Goal: Task Accomplishment & Management: Manage account settings

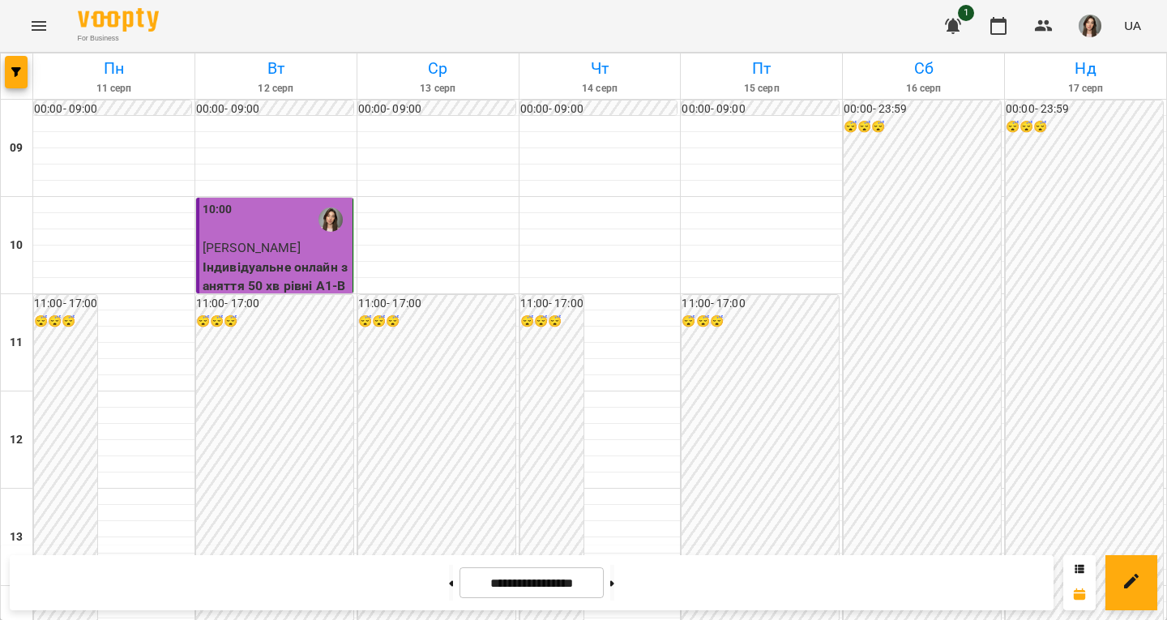
scroll to position [635, 0]
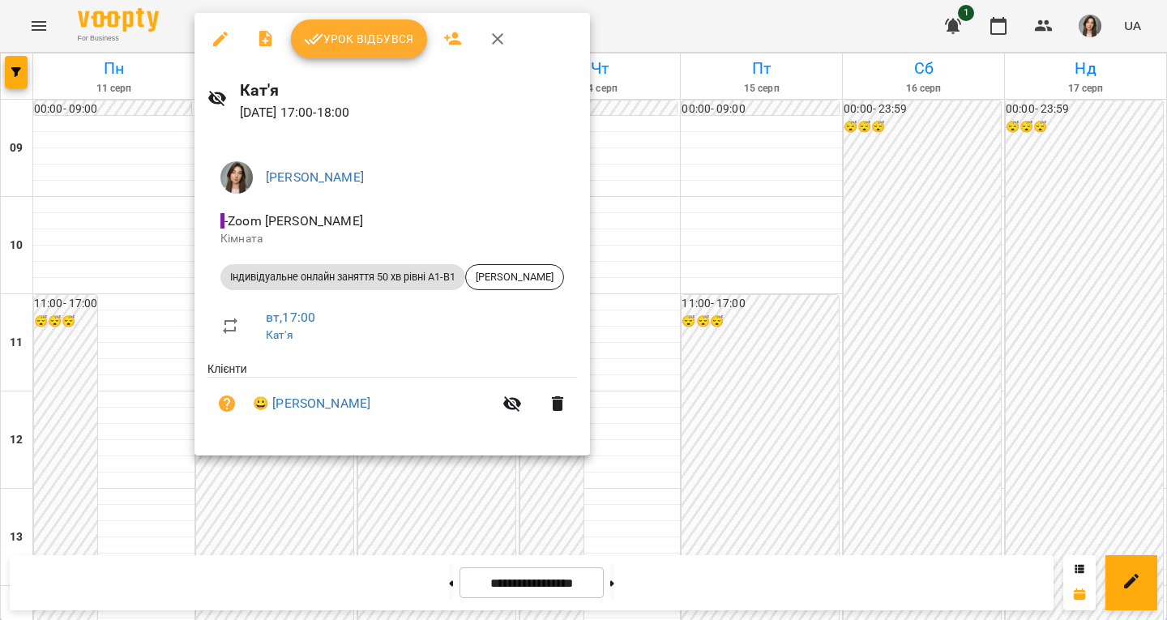
click at [355, 32] on span "Урок відбувся" at bounding box center [359, 38] width 110 height 19
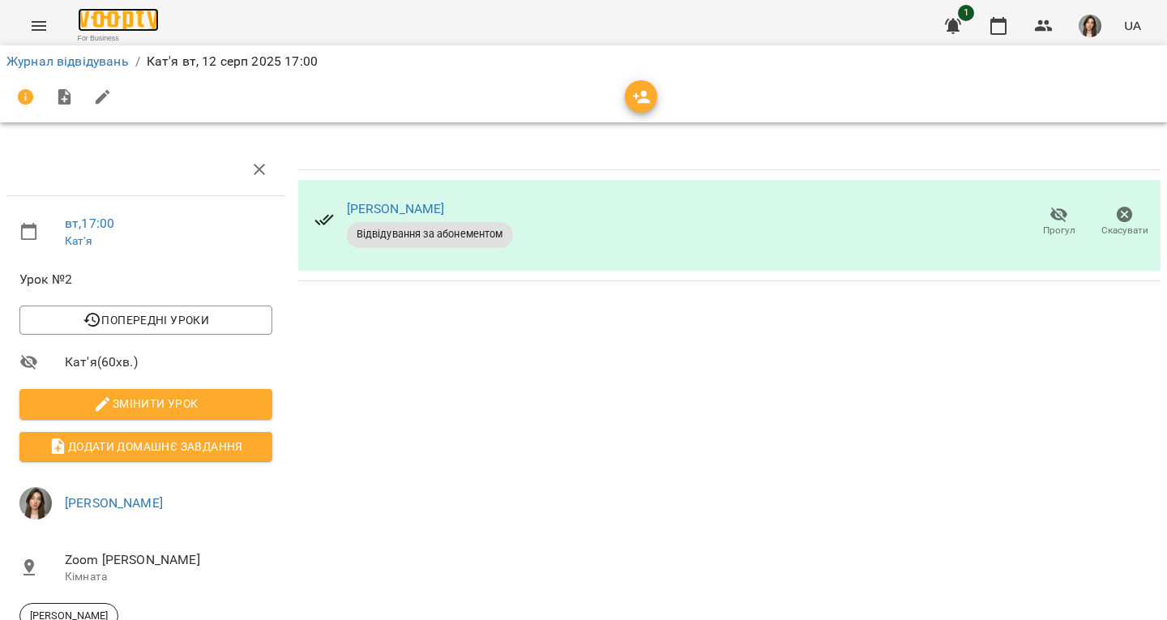
click at [141, 23] on img at bounding box center [118, 19] width 81 height 23
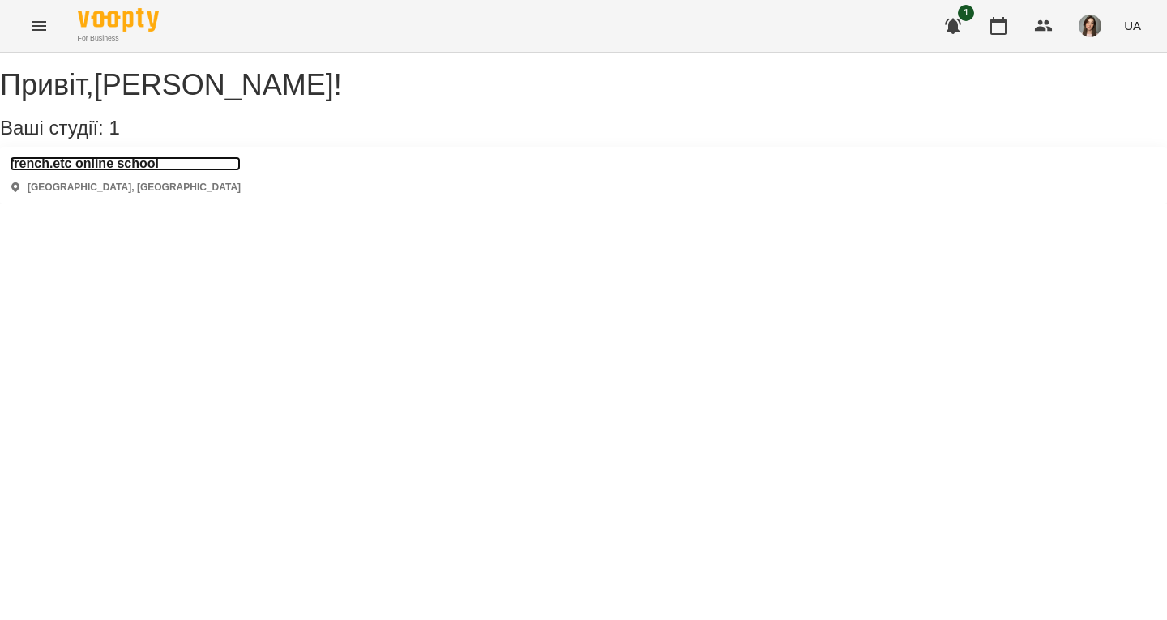
click at [126, 171] on h3 "french.etc online school" at bounding box center [125, 163] width 231 height 15
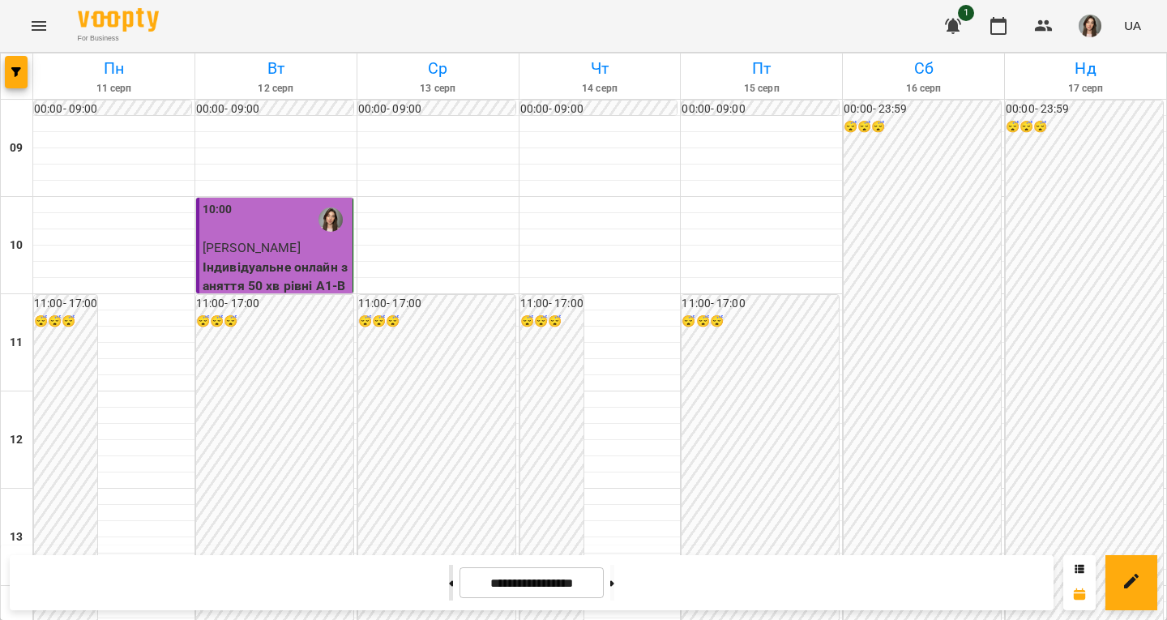
click at [449, 580] on button at bounding box center [451, 583] width 4 height 36
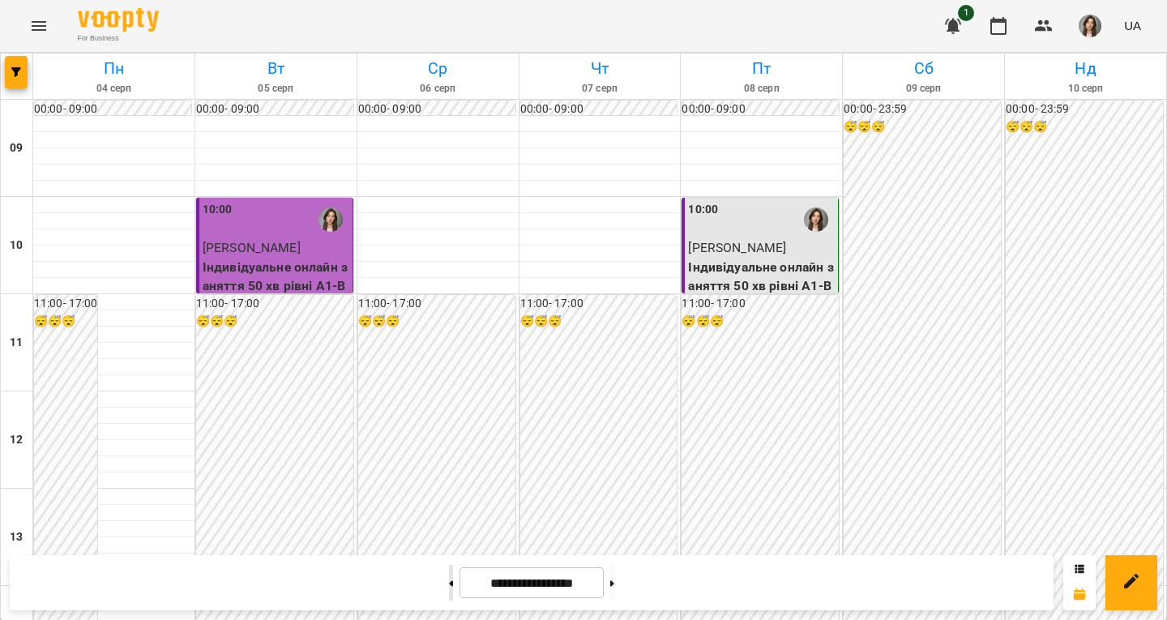
click at [449, 580] on button at bounding box center [451, 583] width 4 height 36
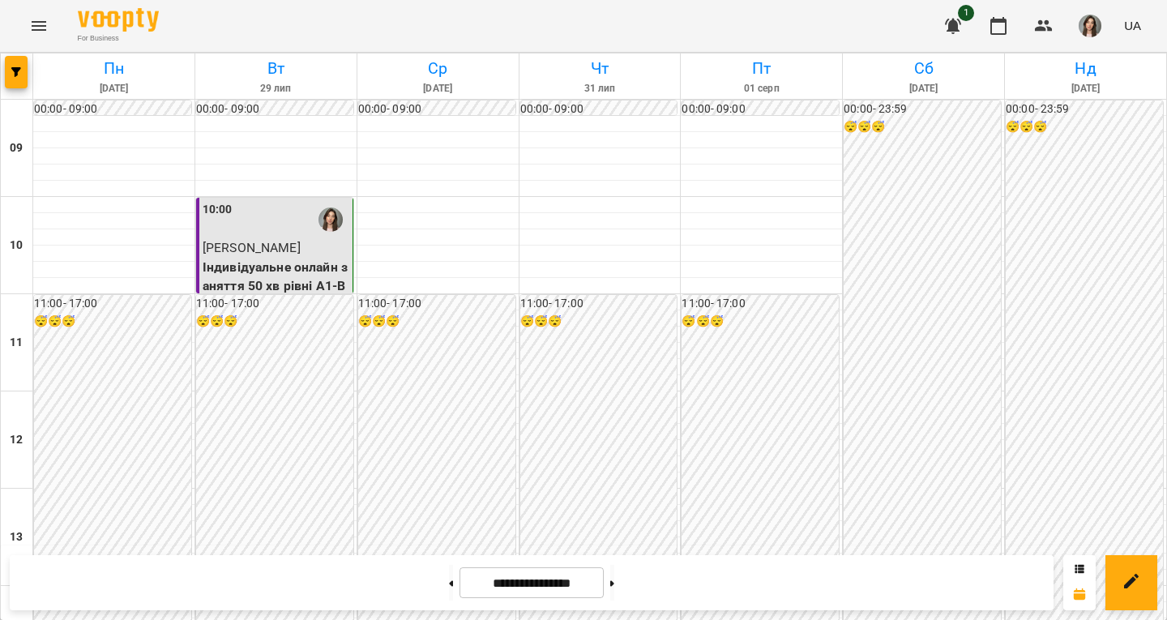
scroll to position [681, 0]
click at [449, 595] on button at bounding box center [451, 583] width 4 height 36
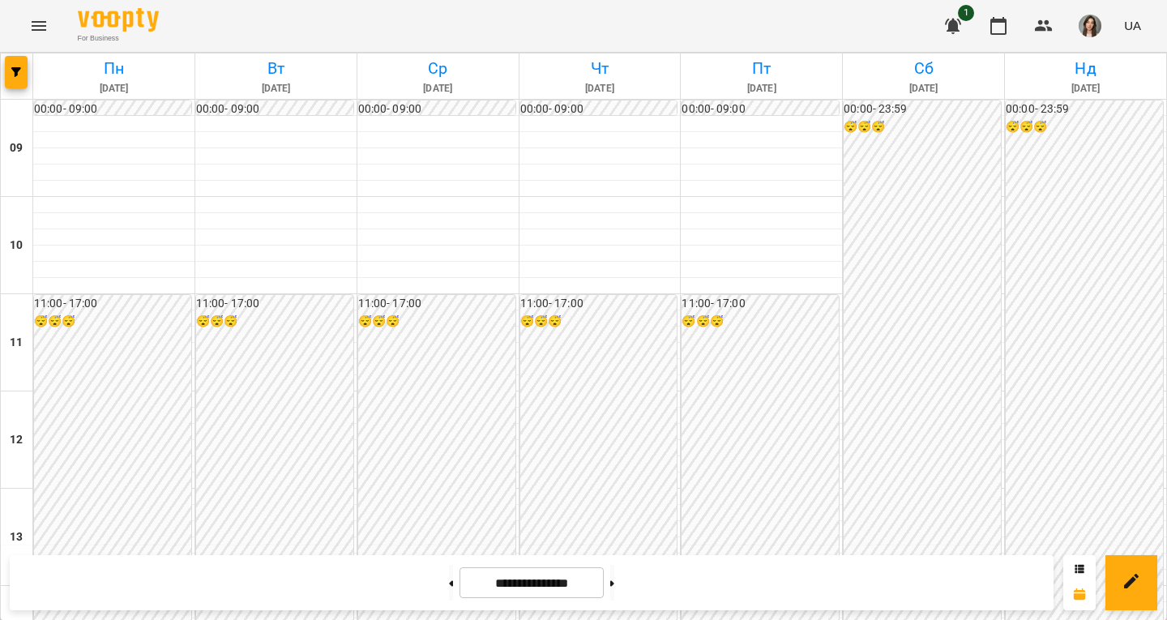
scroll to position [0, 0]
click at [614, 584] on icon at bounding box center [612, 583] width 4 height 6
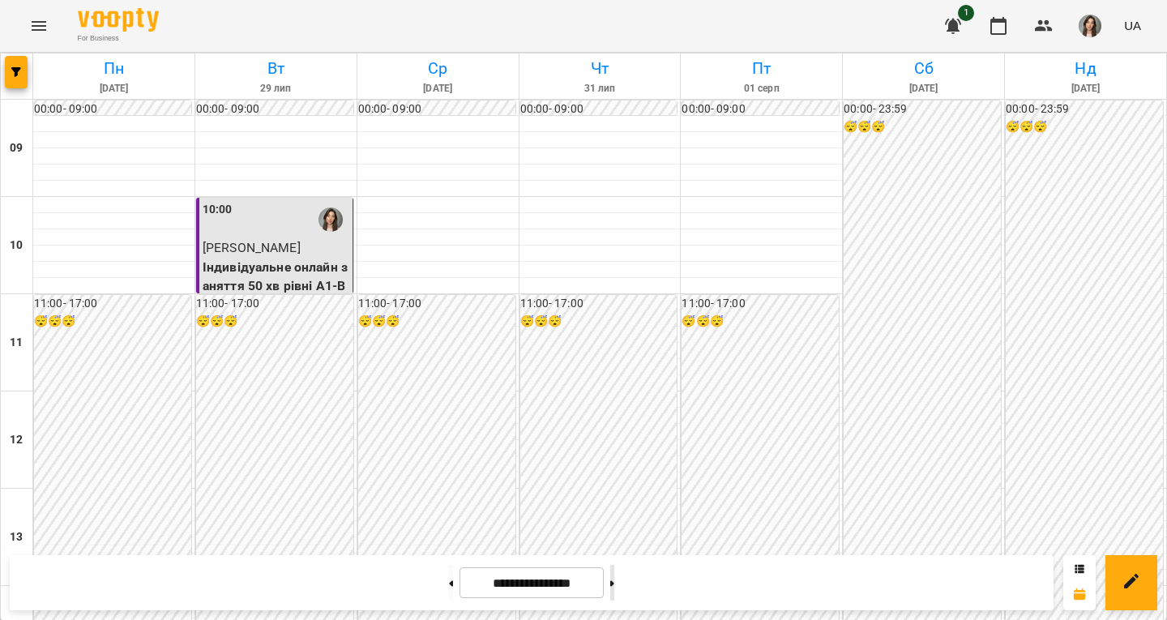
click at [614, 574] on button at bounding box center [612, 583] width 4 height 36
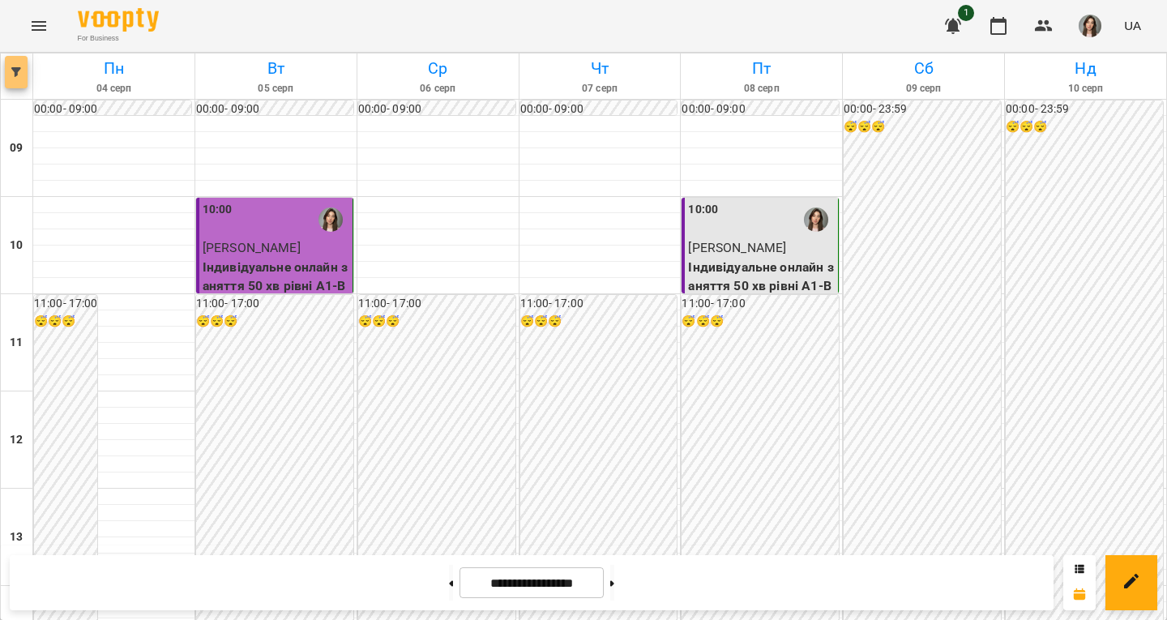
click at [8, 70] on span "button" at bounding box center [16, 72] width 23 height 10
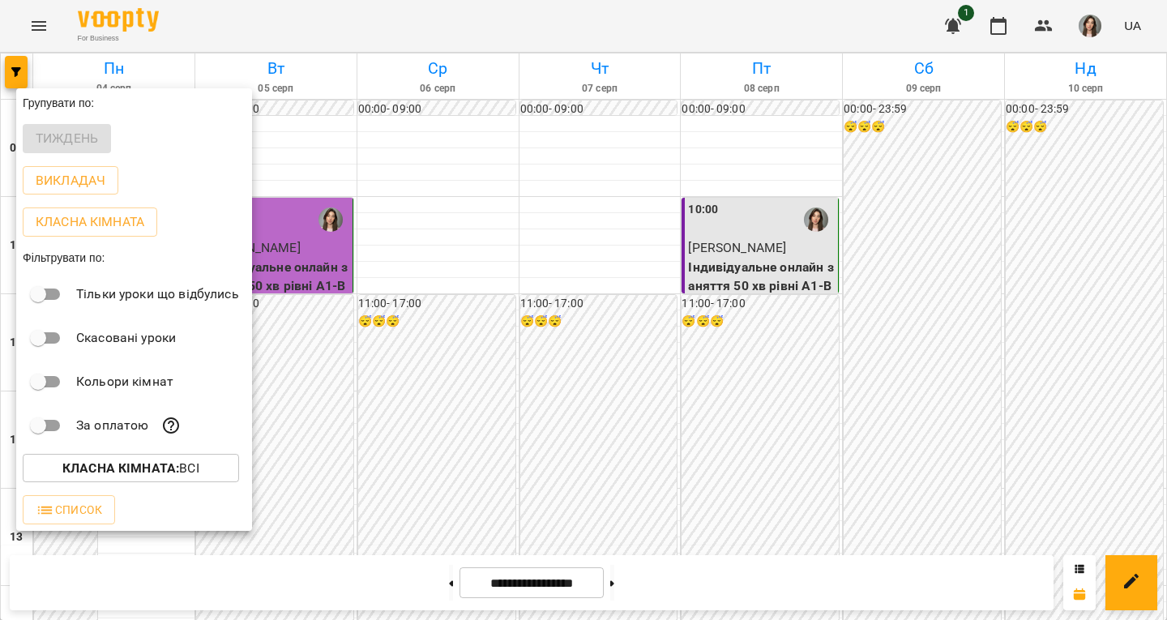
click at [82, 348] on p "Скасовані уроки" at bounding box center [126, 337] width 100 height 19
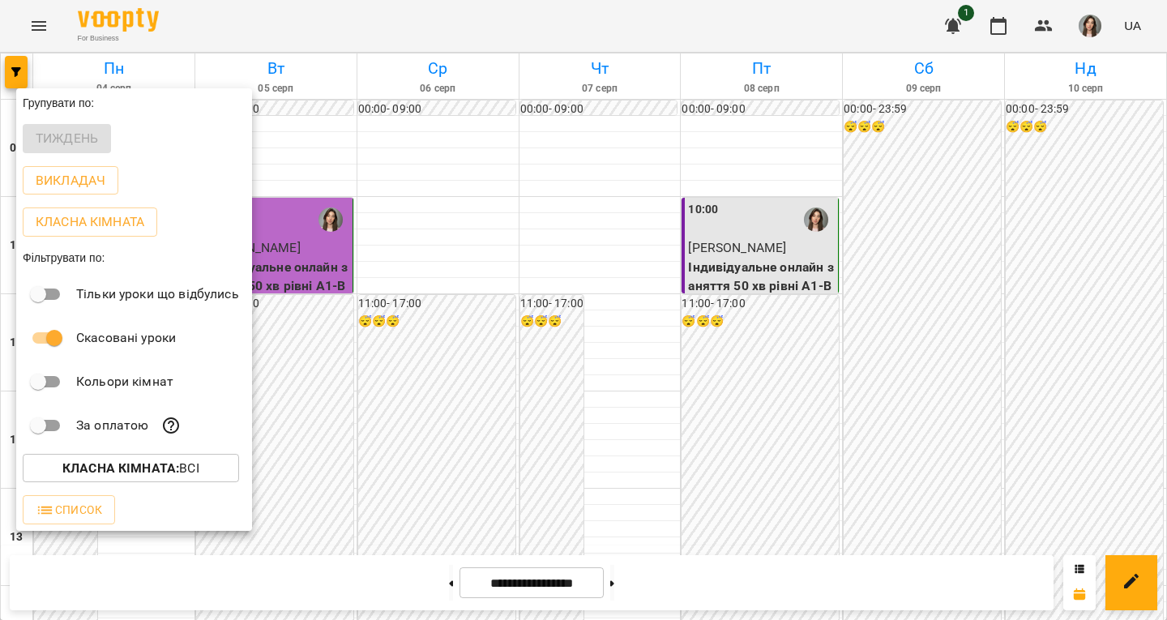
click at [536, 419] on div at bounding box center [583, 310] width 1167 height 620
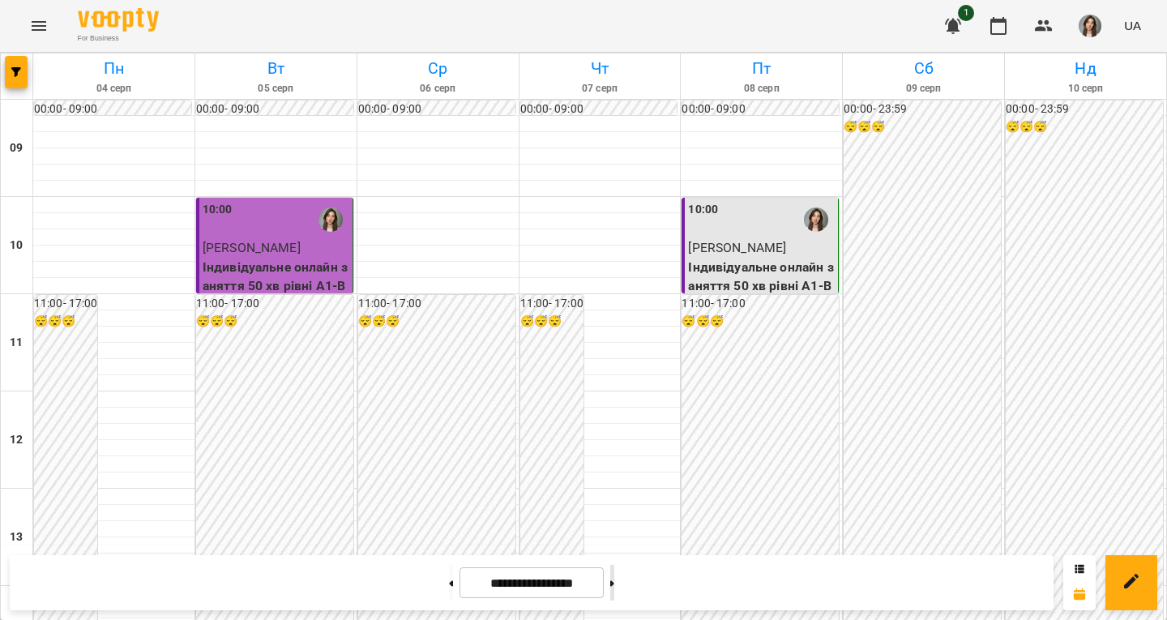
click at [614, 575] on button at bounding box center [612, 583] width 4 height 36
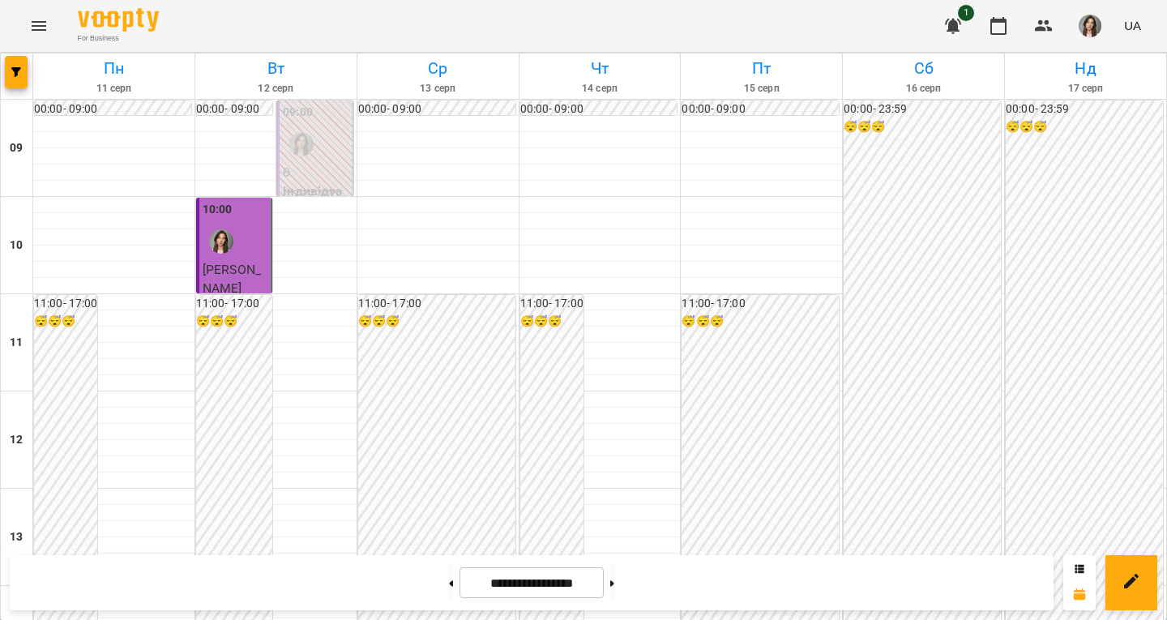
scroll to position [523, 0]
click at [614, 575] on button at bounding box center [612, 583] width 4 height 36
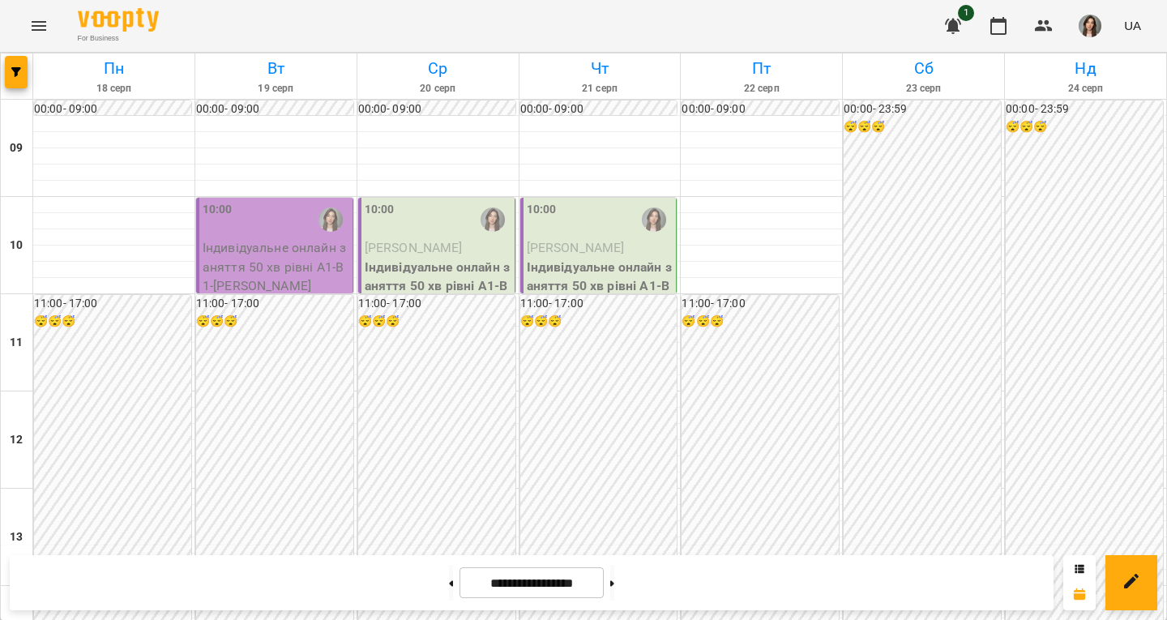
scroll to position [793, 0]
click at [614, 583] on button at bounding box center [612, 583] width 4 height 36
click at [449, 580] on icon at bounding box center [451, 583] width 4 height 6
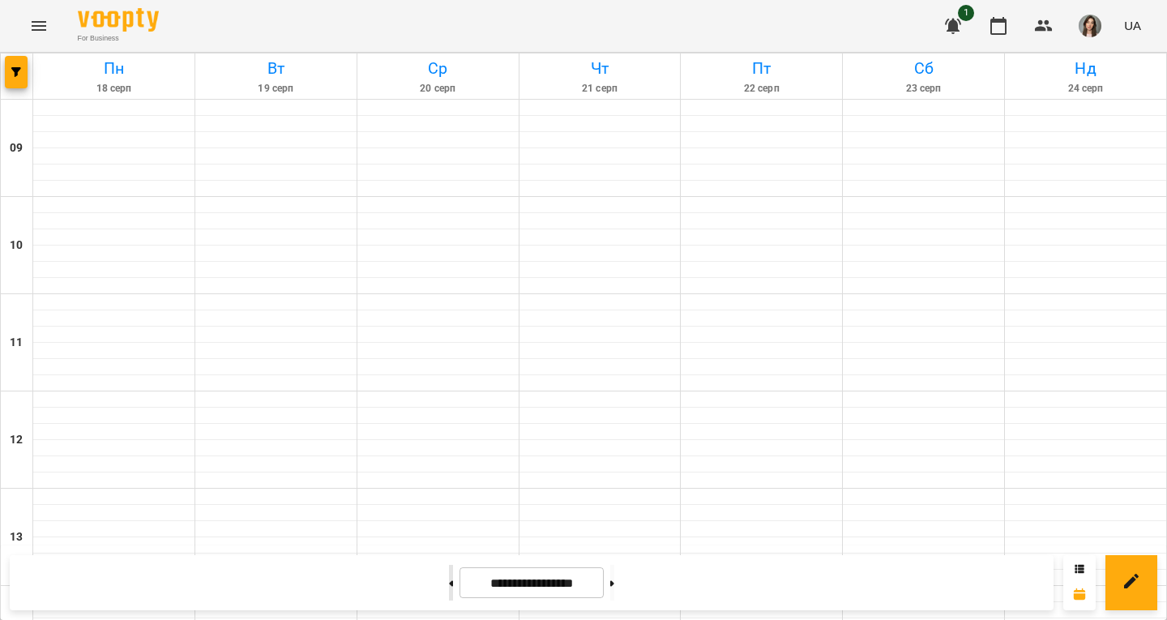
click at [449, 580] on icon at bounding box center [451, 583] width 4 height 6
type input "**********"
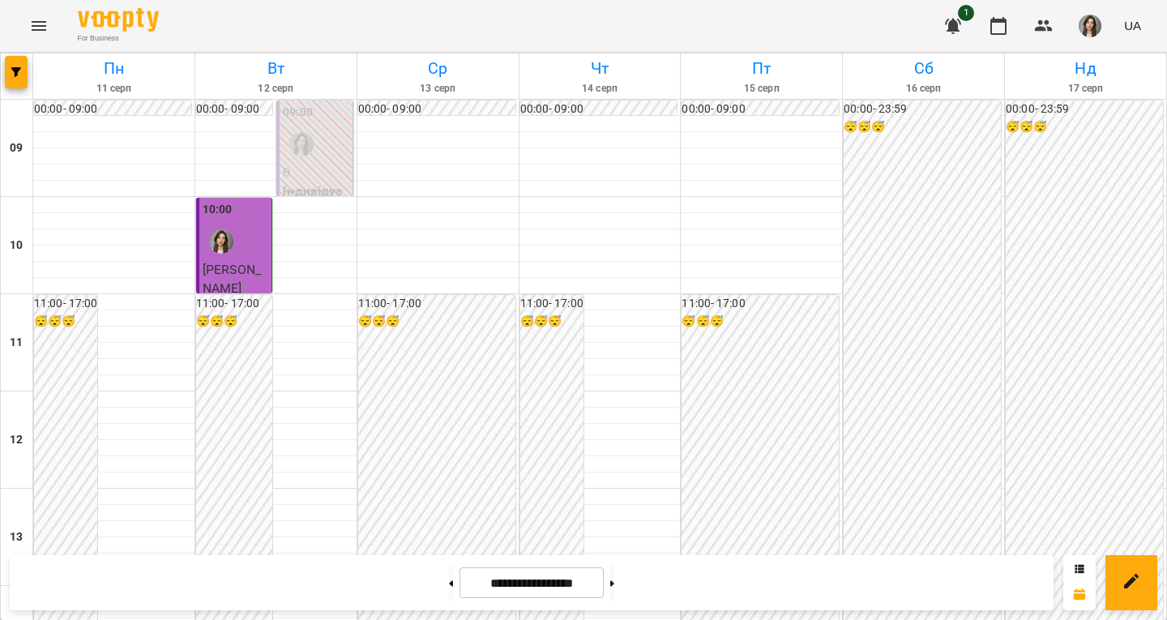
scroll to position [640, 0]
